Goal: Check status: Check status

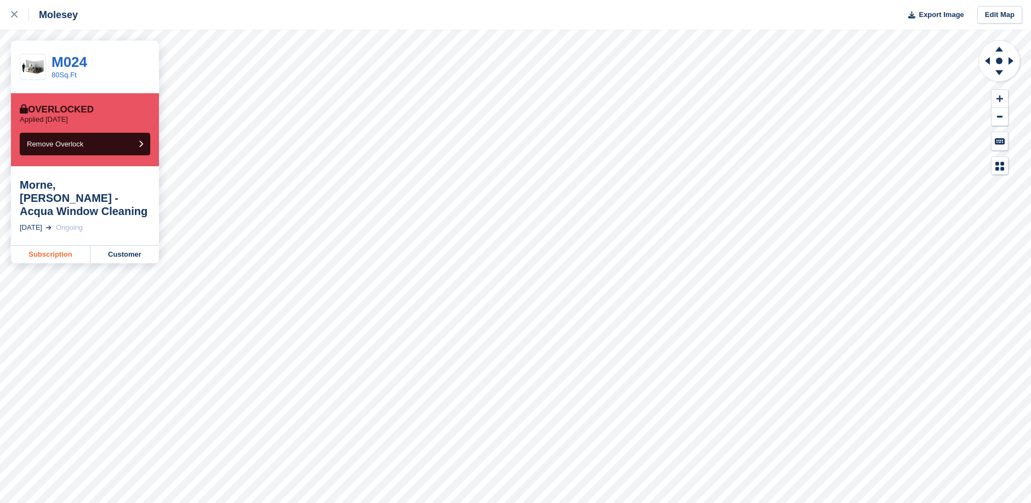
click at [66, 246] on link "Subscription" at bounding box center [50, 255] width 79 height 18
